Goal: Use online tool/utility: Utilize a website feature to perform a specific function

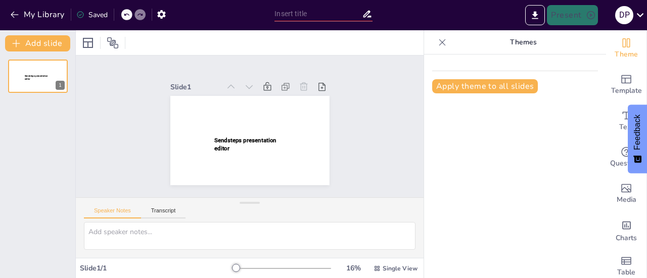
type input "New Sendsteps"
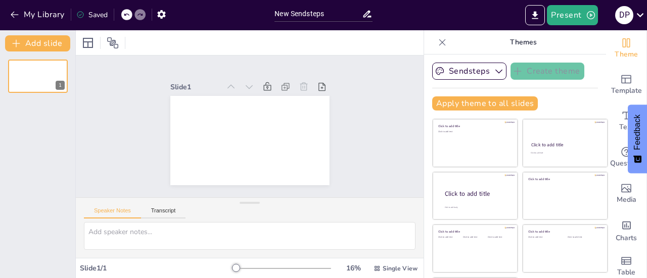
click at [291, 37] on div at bounding box center [250, 42] width 348 height 25
click at [248, 47] on div at bounding box center [250, 42] width 348 height 25
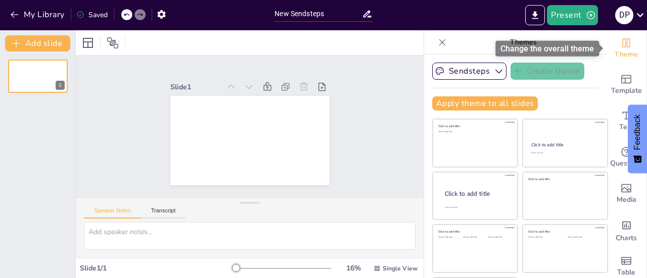
click at [616, 50] on span "Theme" at bounding box center [625, 54] width 23 height 11
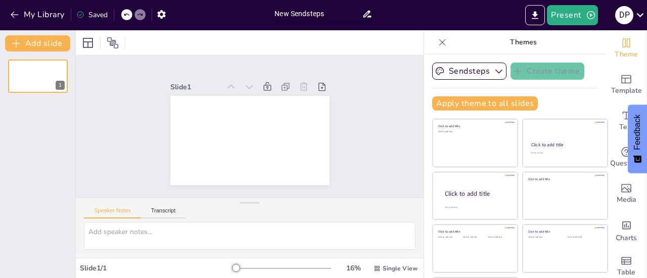
click at [324, 14] on input "New Sendsteps" at bounding box center [317, 14] width 87 height 15
click at [538, 15] on icon "Export to PowerPoint" at bounding box center [535, 15] width 6 height 8
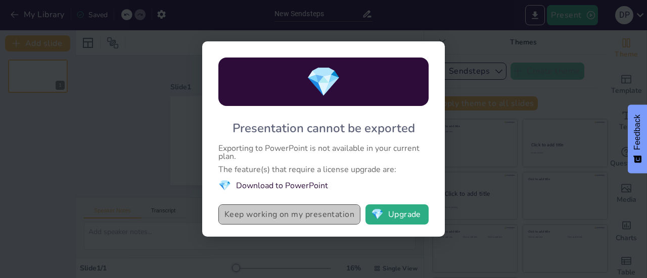
click at [316, 217] on button "Keep working on my presentation" at bounding box center [289, 215] width 142 height 20
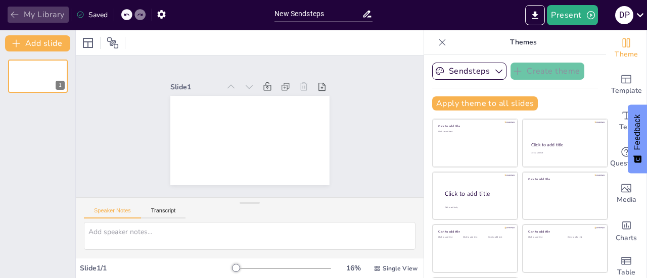
click at [17, 10] on icon "button" at bounding box center [15, 15] width 10 height 10
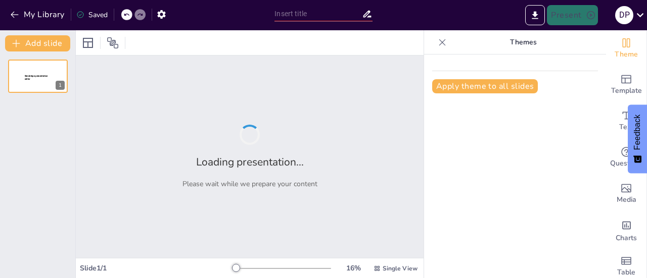
type input "Understanding Divisibility Rules: A Grade 7 Exploration"
